Goal: Task Accomplishment & Management: Complete application form

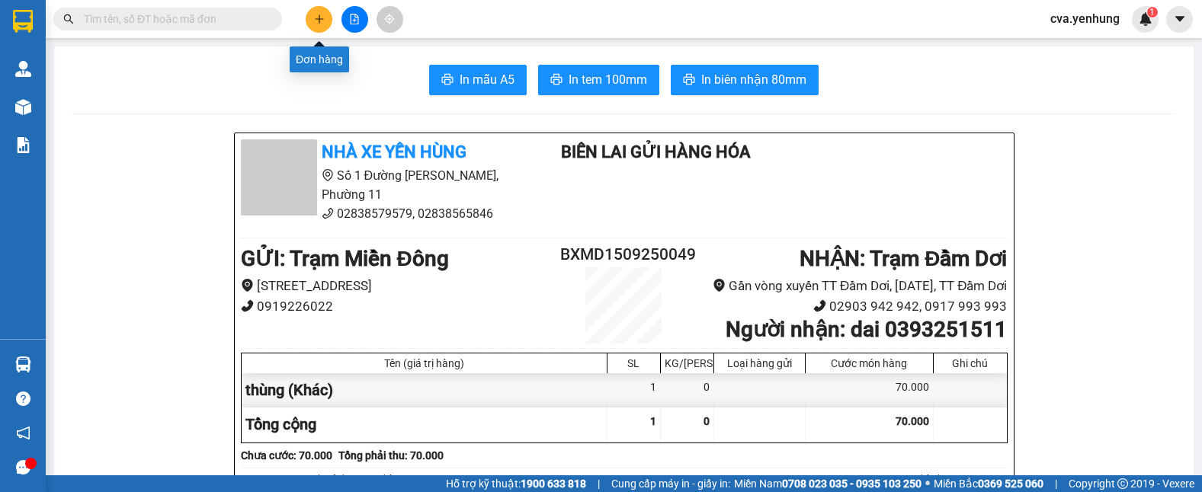
click at [319, 17] on icon "plus" at bounding box center [319, 18] width 1 height 8
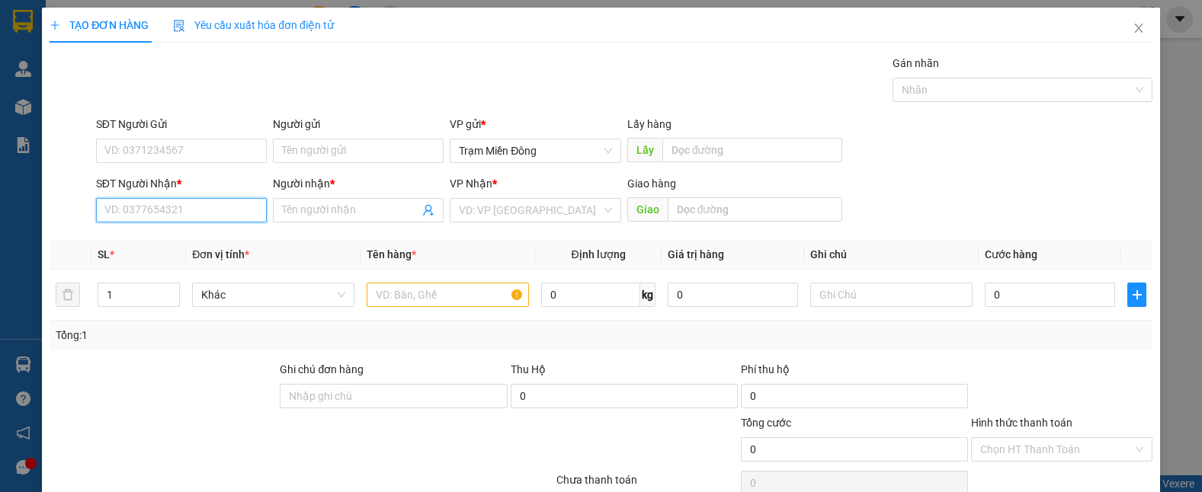
click at [175, 208] on input "SĐT Người Nhận *" at bounding box center [181, 210] width 171 height 24
type input "0916260102"
click at [373, 211] on input "Người nhận *" at bounding box center [350, 210] width 137 height 17
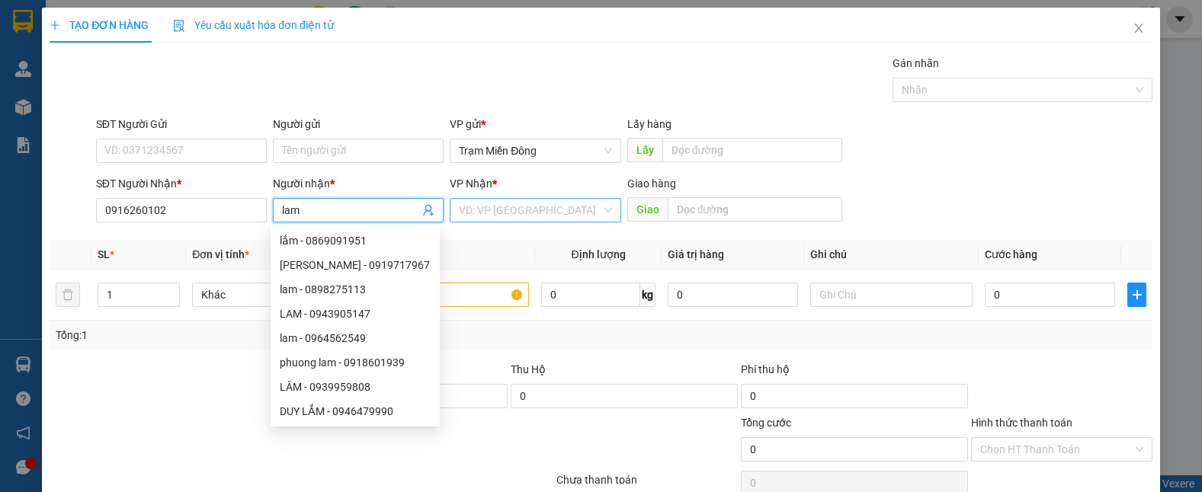
drag, startPoint x: 595, startPoint y: 209, endPoint x: 603, endPoint y: 206, distance: 8.2
click at [603, 206] on div "VD: VP [GEOGRAPHIC_DATA]" at bounding box center [535, 210] width 171 height 24
type input "lam"
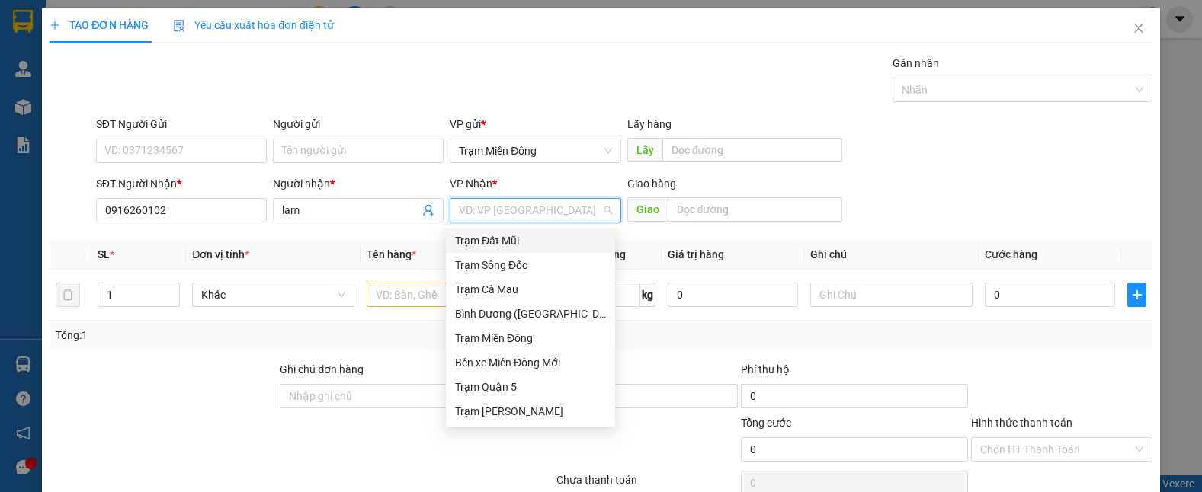
type input "c"
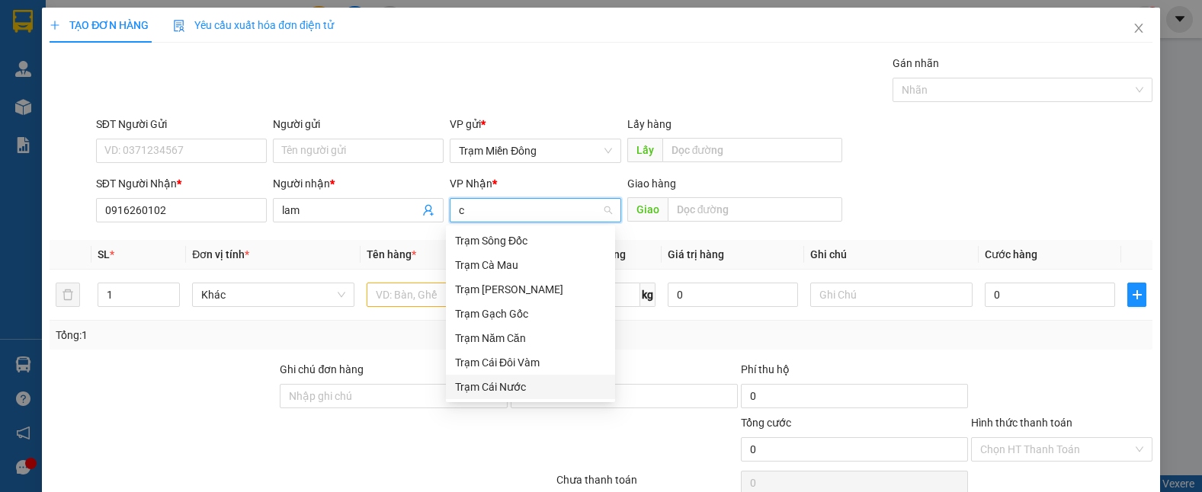
click at [530, 390] on div "Trạm Cái Nước" at bounding box center [530, 387] width 151 height 17
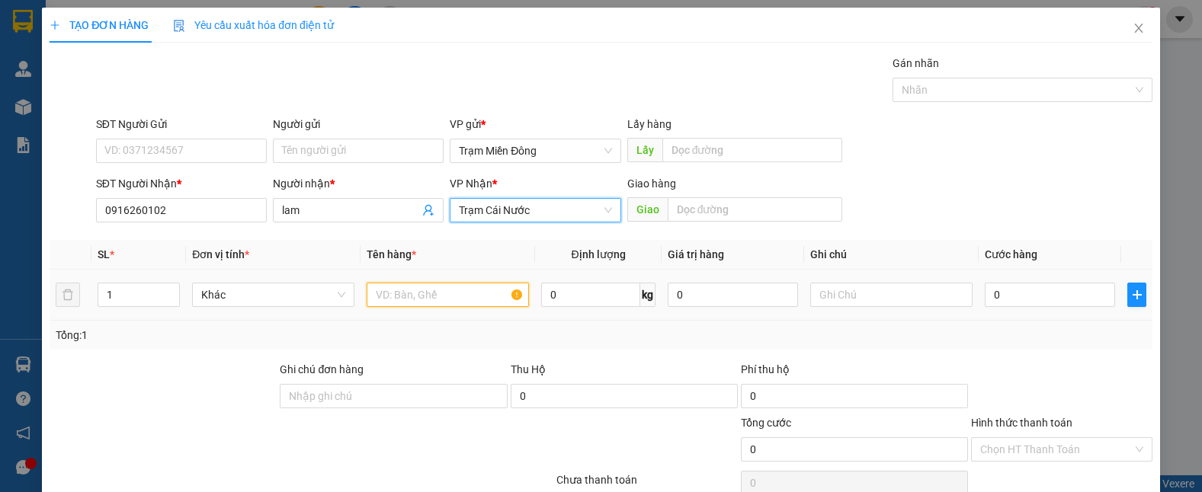
click at [454, 299] on input "text" at bounding box center [448, 295] width 162 height 24
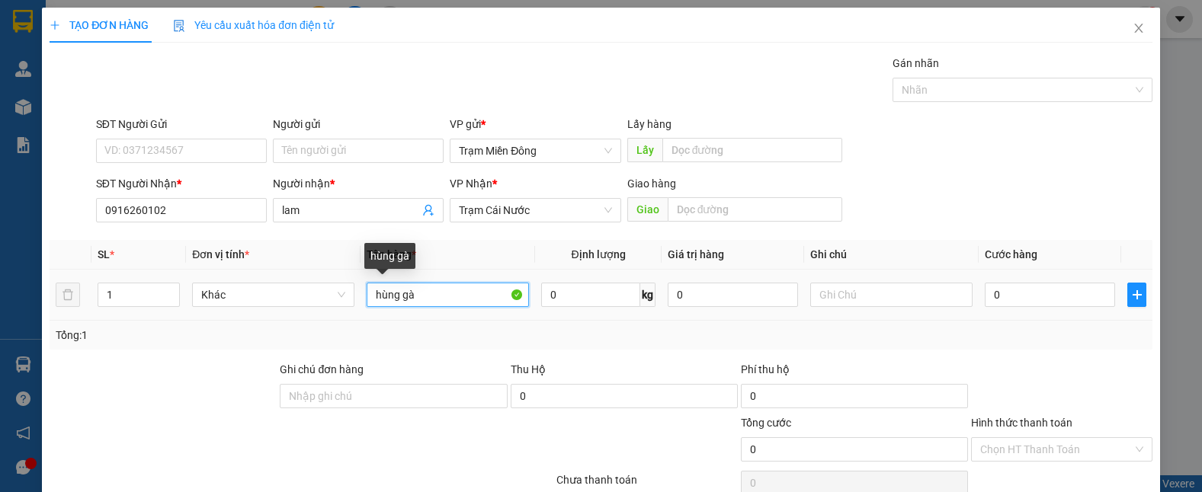
click at [371, 294] on input "hùng gà" at bounding box center [448, 295] width 162 height 24
type input "thùng gà"
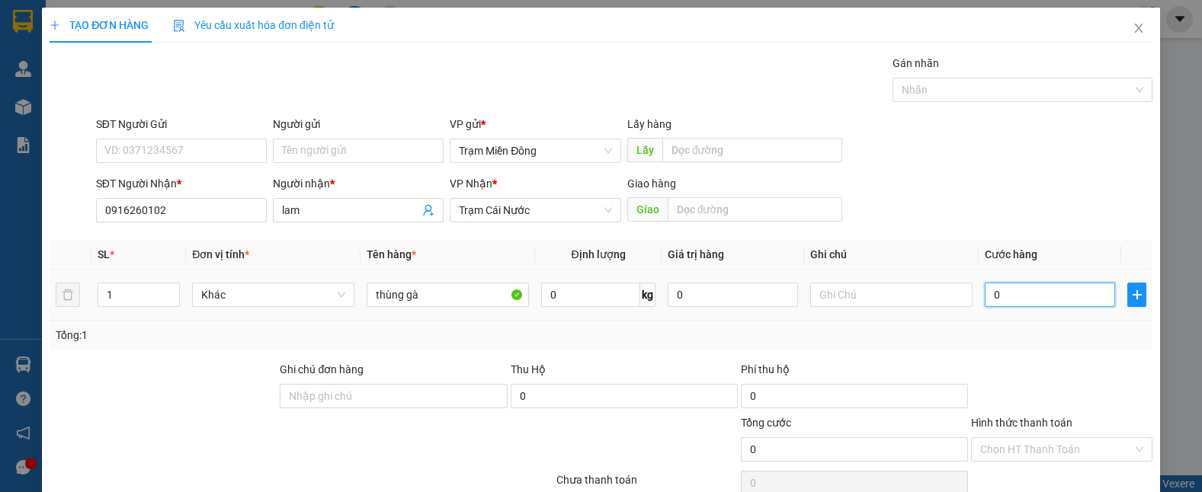
drag, startPoint x: 1027, startPoint y: 298, endPoint x: 1033, endPoint y: 305, distance: 9.2
click at [1027, 298] on input "0" at bounding box center [1050, 295] width 130 height 24
type input "1"
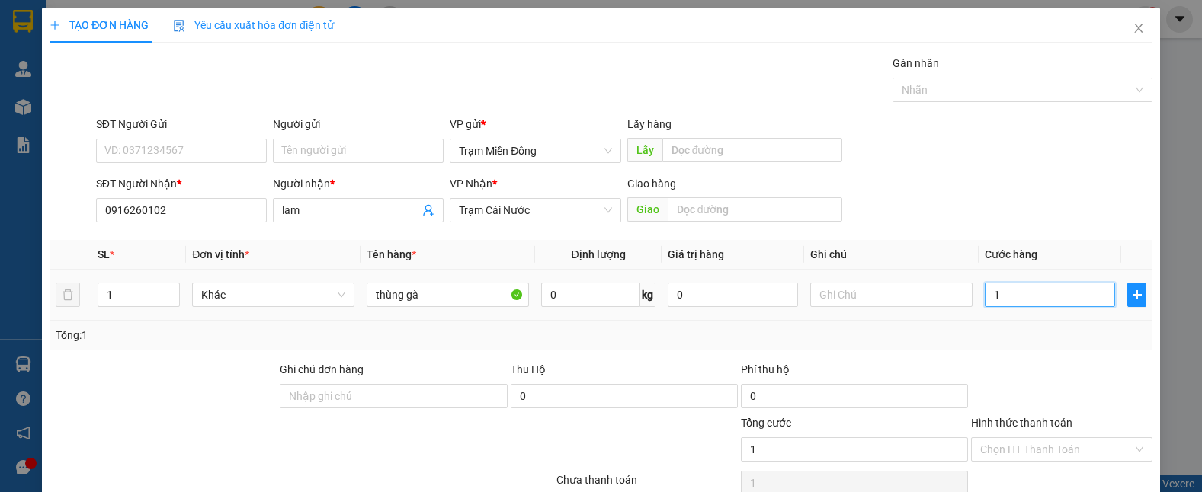
type input "15"
type input "150"
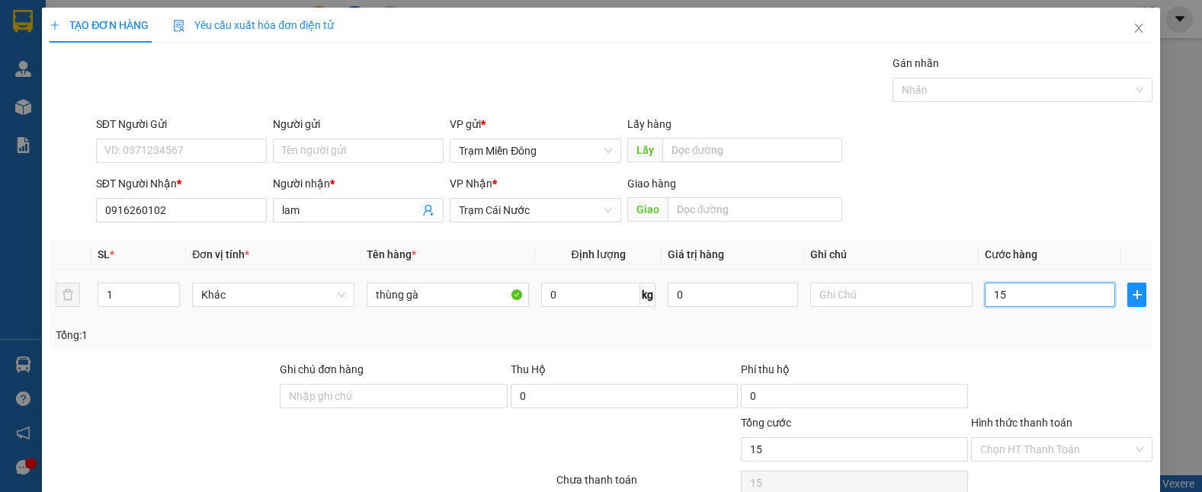
type input "150"
type input "150.000"
drag, startPoint x: 1059, startPoint y: 173, endPoint x: 1076, endPoint y: 203, distance: 35.2
click at [1062, 180] on form "SĐT Người Gửi VD: 0371234567 Người gửi Tên người gửi VP gửi * Trạm Miền Đông Lấ…" at bounding box center [601, 172] width 1103 height 113
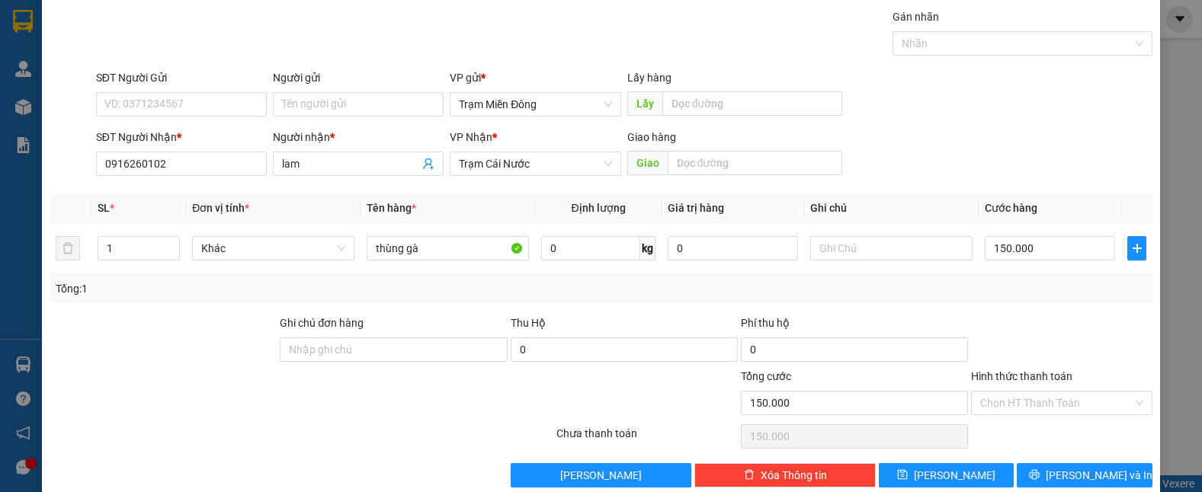
scroll to position [72, 0]
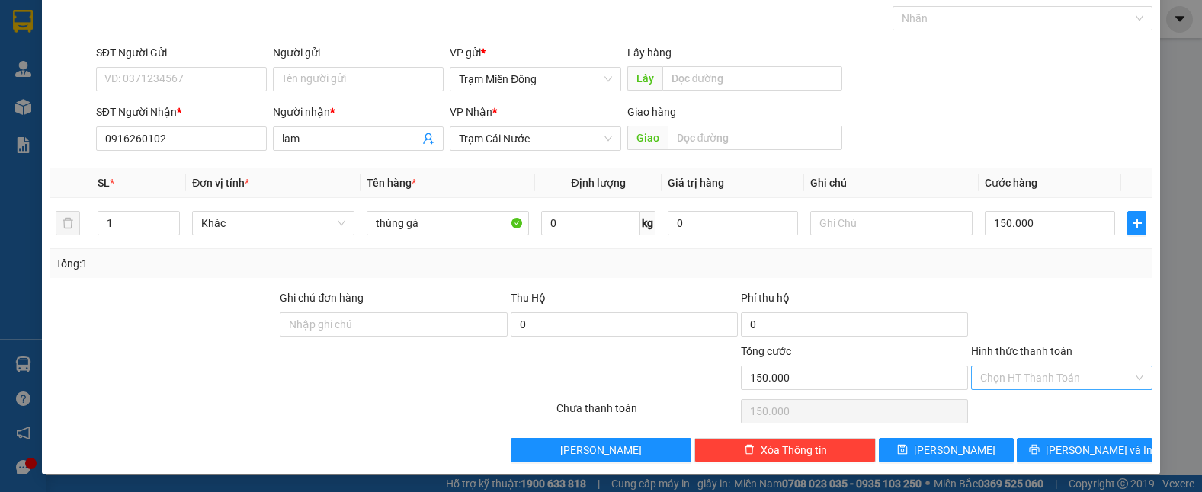
click at [1128, 375] on div "Chọn HT Thanh Toán" at bounding box center [1061, 378] width 181 height 24
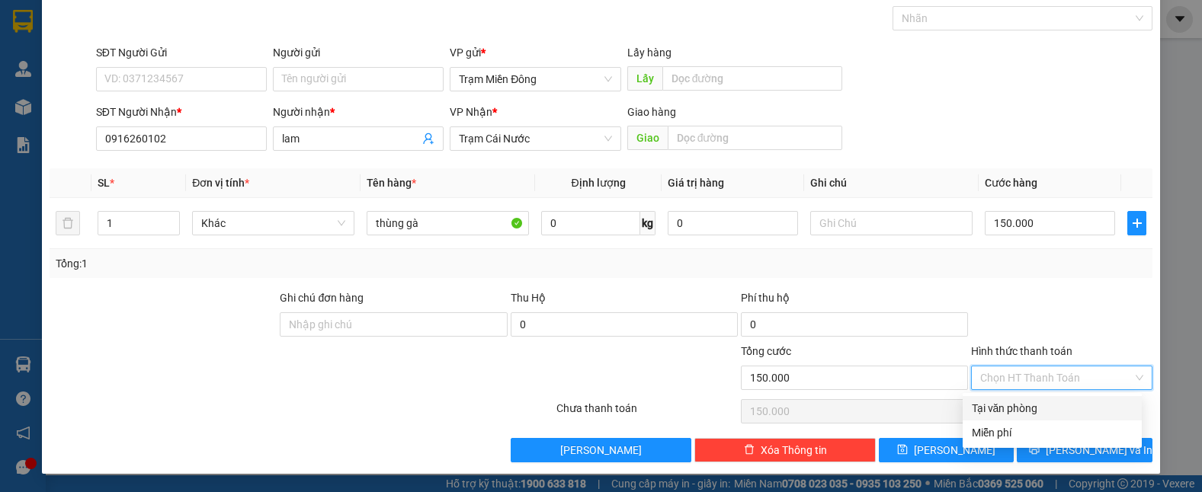
click at [1076, 411] on div "Tại văn phòng" at bounding box center [1052, 408] width 161 height 17
type input "0"
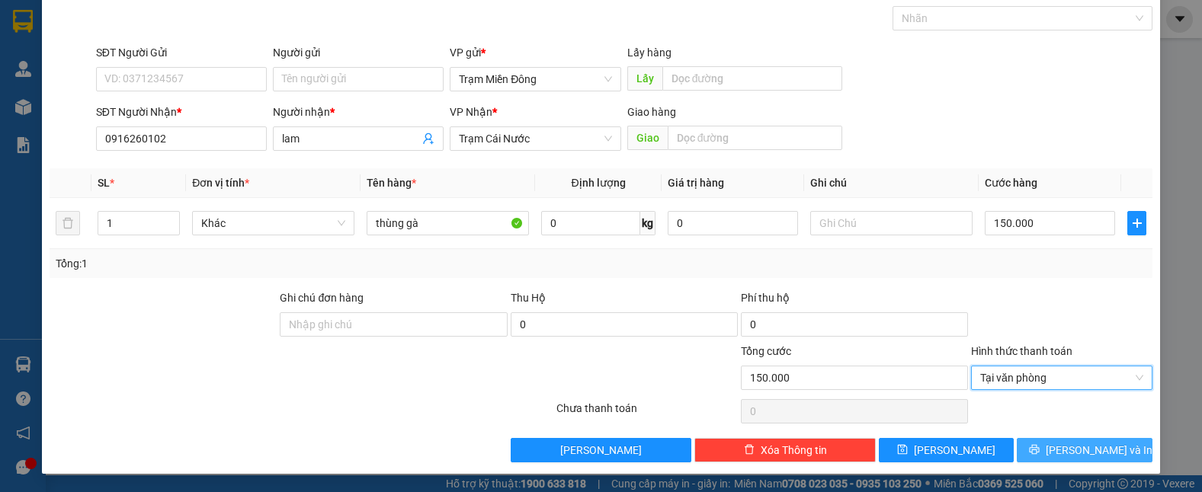
click at [1081, 452] on span "[PERSON_NAME] và In" at bounding box center [1099, 450] width 107 height 17
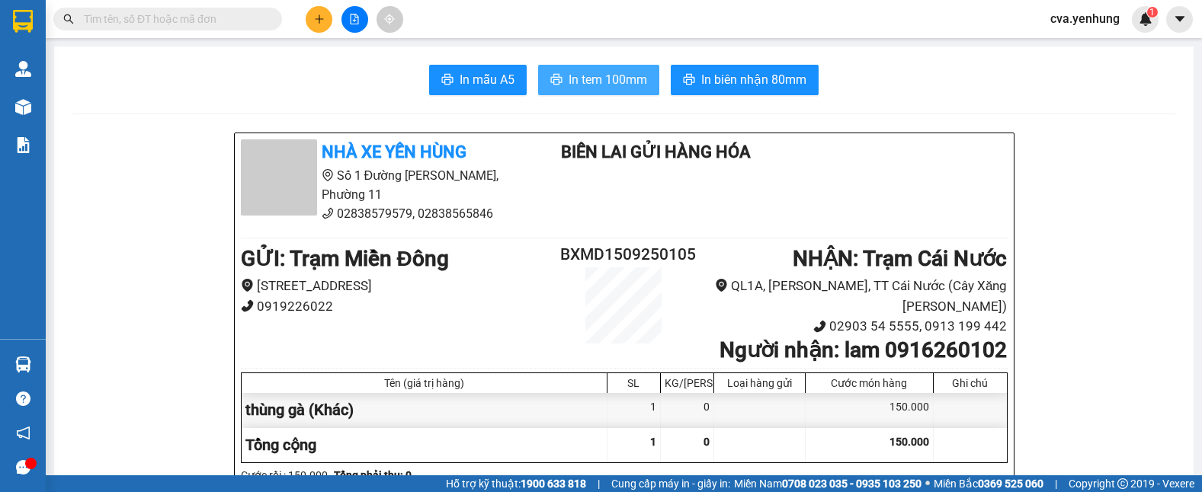
click at [597, 77] on span "In tem 100mm" at bounding box center [608, 79] width 78 height 19
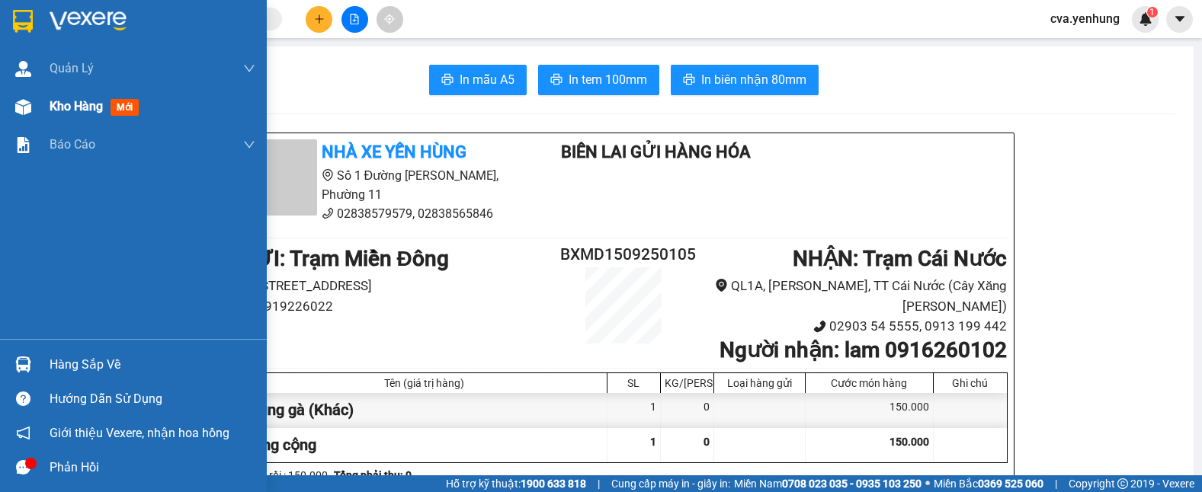
click at [18, 104] on img at bounding box center [23, 107] width 16 height 16
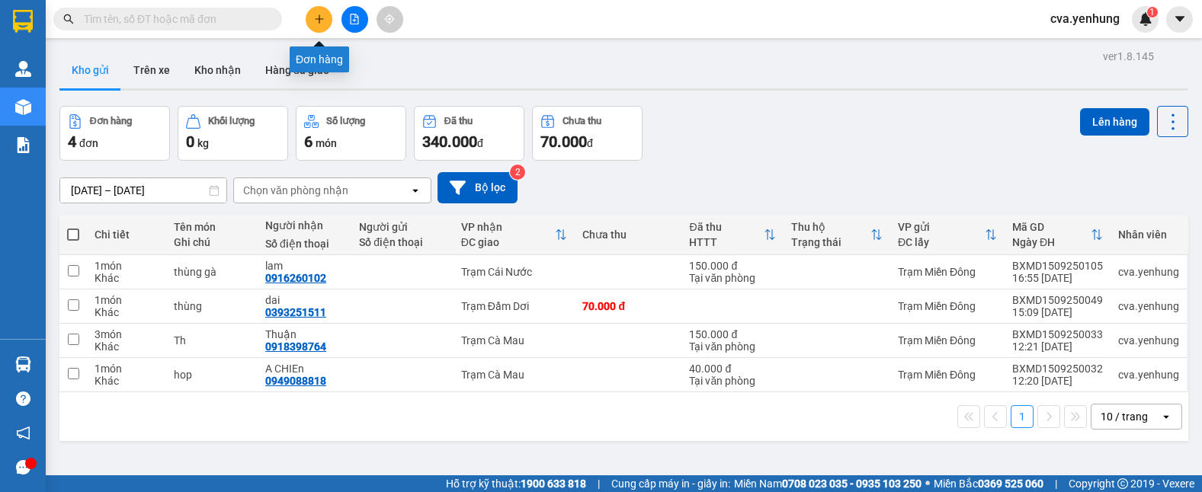
click at [320, 24] on button at bounding box center [319, 19] width 27 height 27
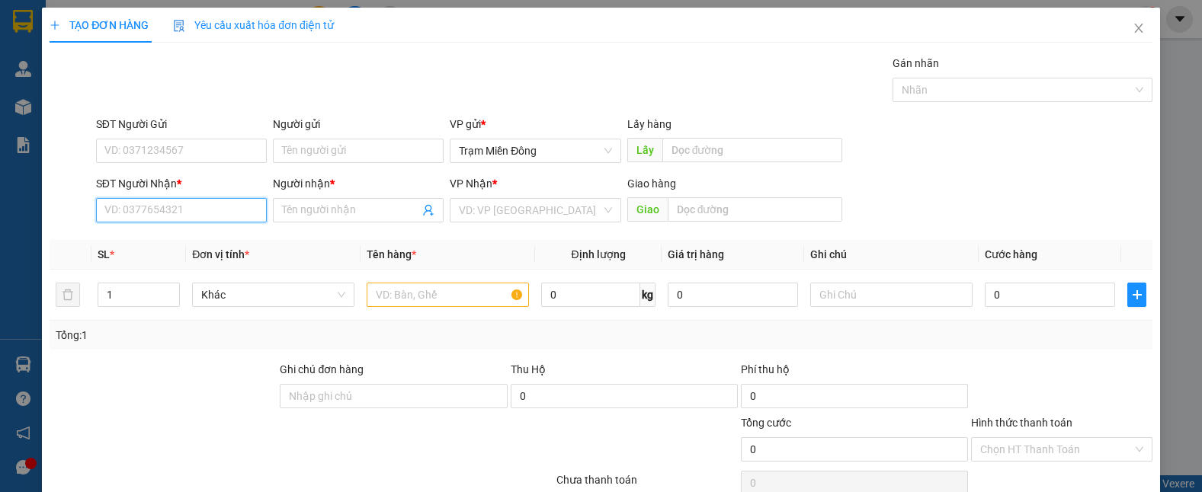
click at [190, 221] on input "SĐT Người Nhận *" at bounding box center [181, 210] width 171 height 24
click at [199, 240] on div "0919523838 - a teo" at bounding box center [179, 240] width 151 height 17
type input "0919523838"
type input "a teo"
type input "50.000"
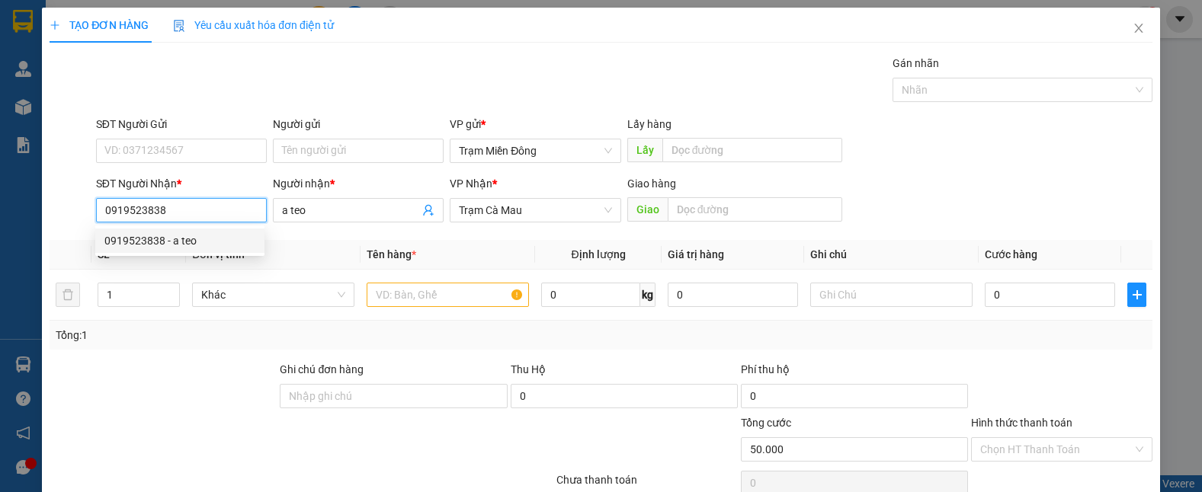
type input "50.000"
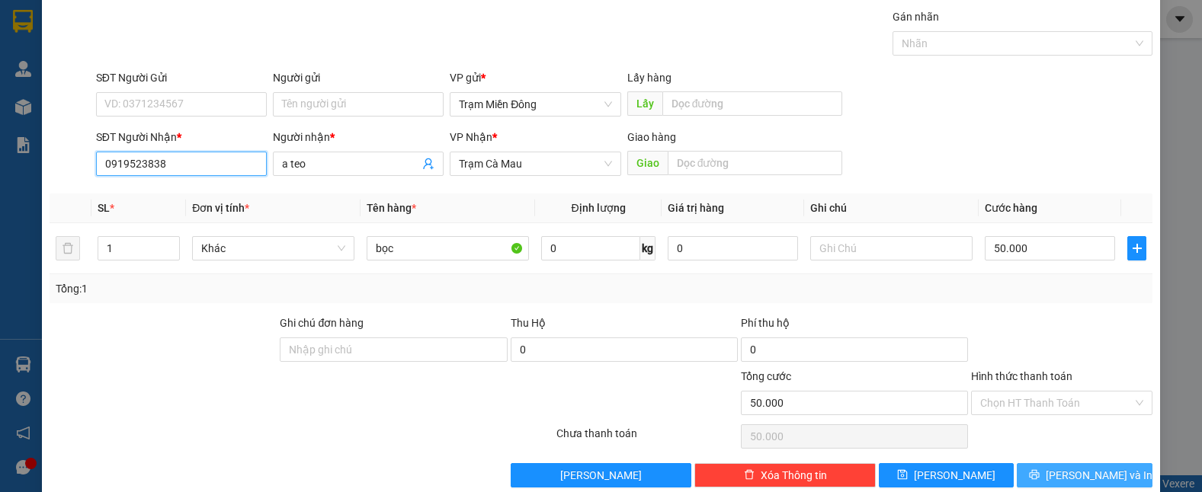
scroll to position [72, 0]
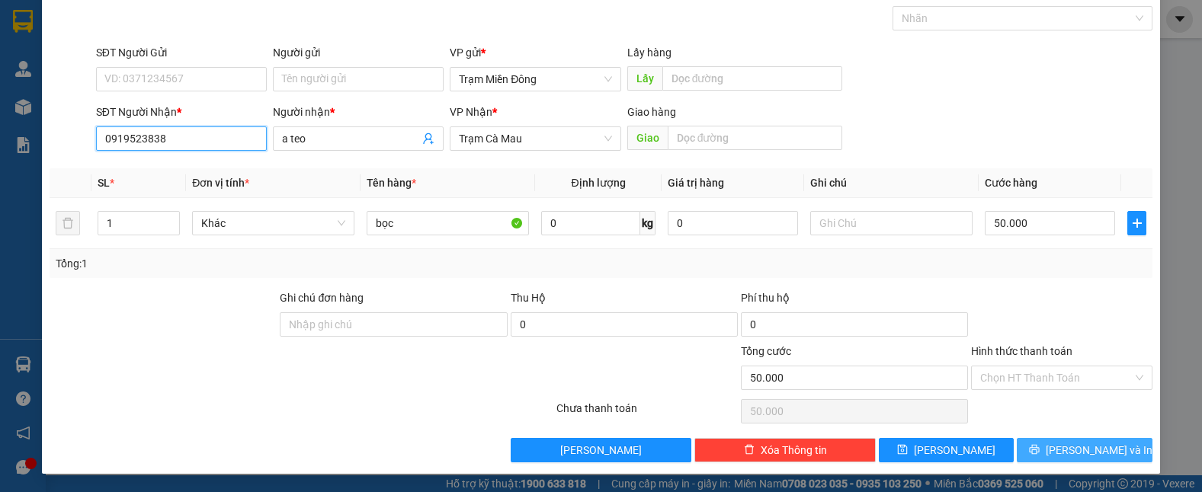
type input "0919523838"
click at [1084, 442] on span "[PERSON_NAME] và In" at bounding box center [1099, 450] width 107 height 17
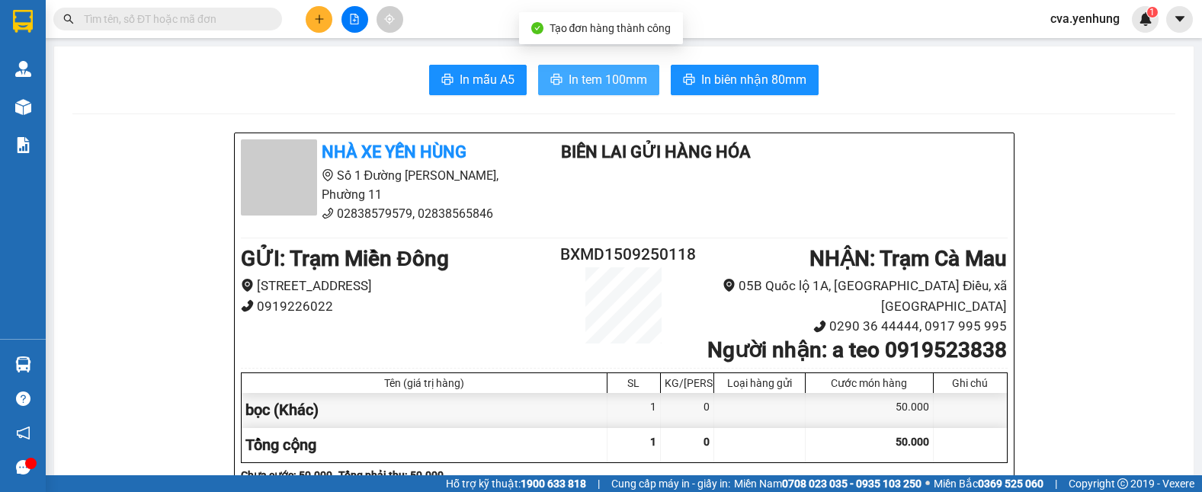
click at [569, 85] on span "In tem 100mm" at bounding box center [608, 79] width 78 height 19
